Goal: Information Seeking & Learning: Learn about a topic

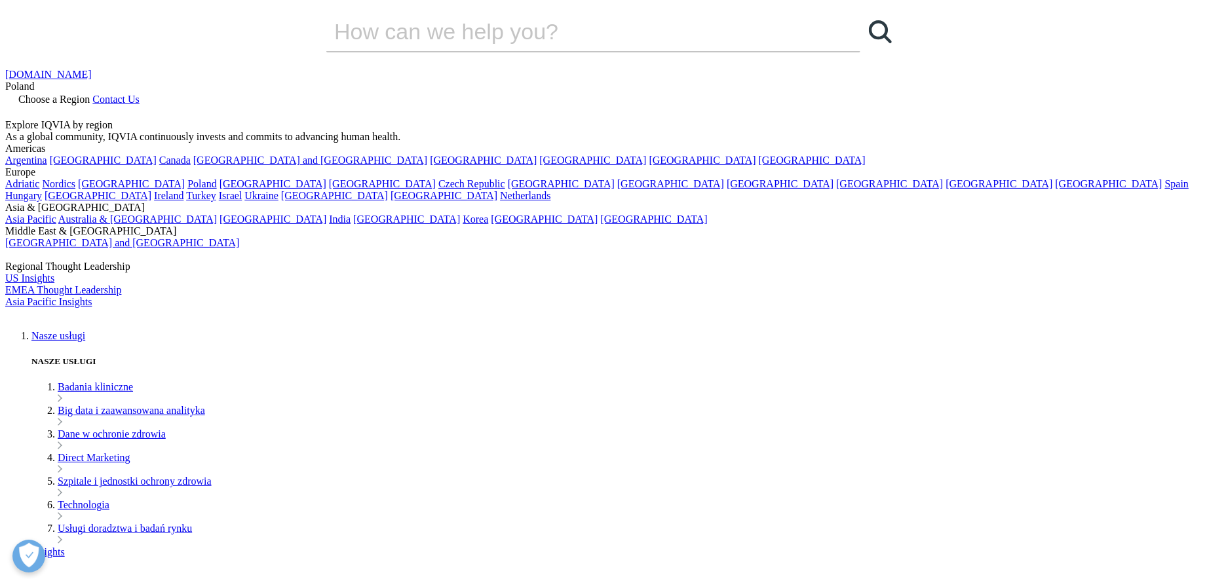
click at [110, 317] on img at bounding box center [57, 317] width 105 height 0
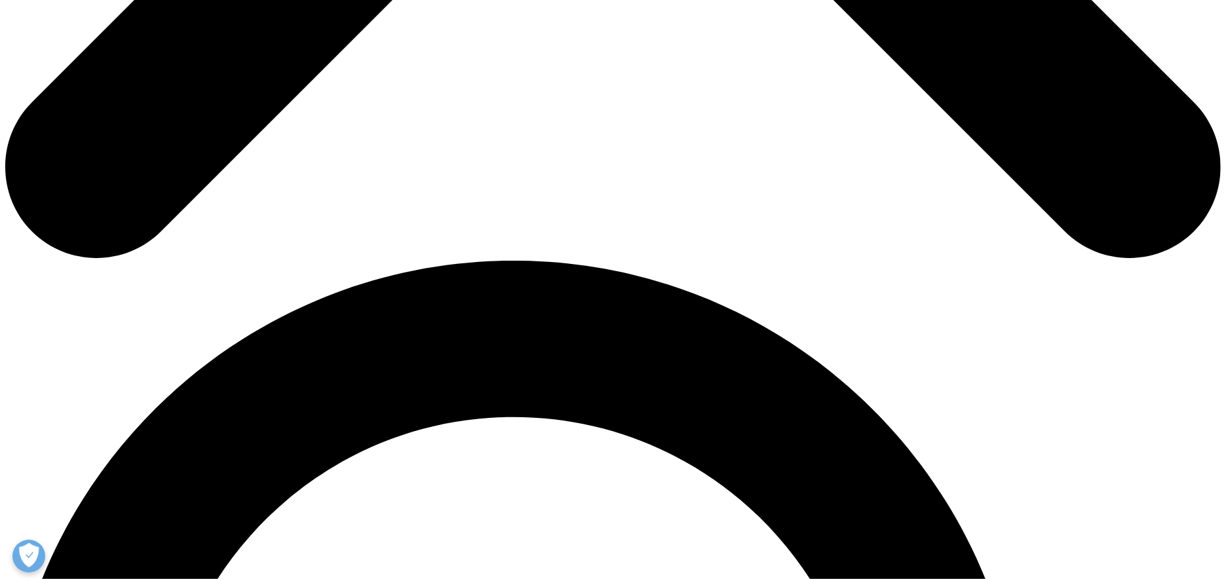
scroll to position [976, 0]
